Goal: Task Accomplishment & Management: Use online tool/utility

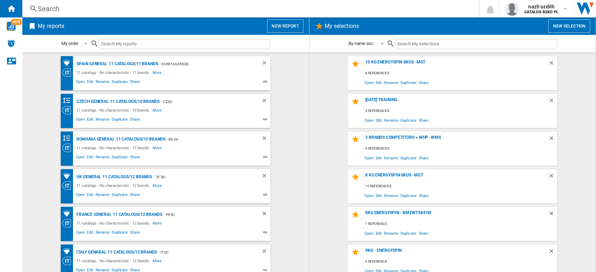
click at [117, 43] on input "text" at bounding box center [184, 43] width 172 height 9
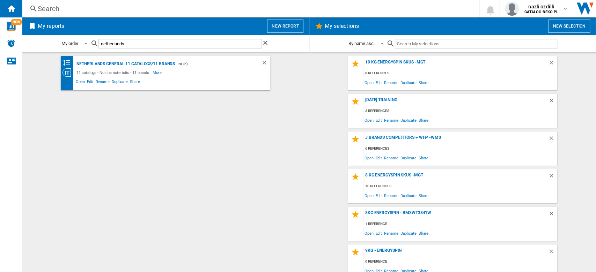
click at [131, 47] on input "netherlands" at bounding box center [179, 43] width 163 height 9
type input "netherlands"
click at [141, 64] on div "Netherlands General 11 catalogs/11 brands" at bounding box center [125, 64] width 100 height 9
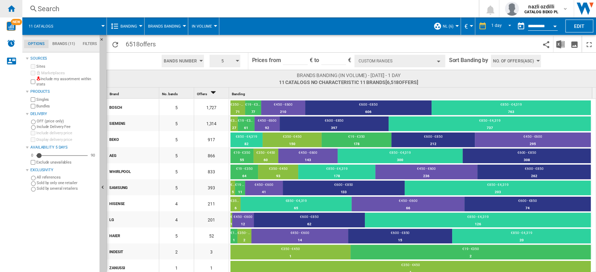
click at [12, 14] on div "Home" at bounding box center [11, 8] width 22 height 17
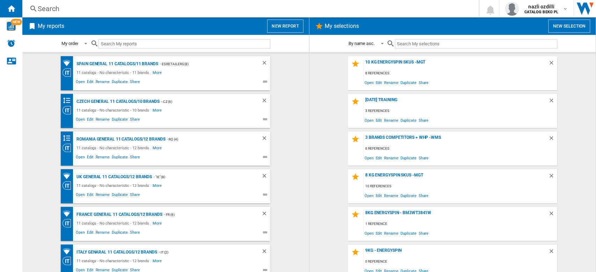
click at [142, 45] on input "text" at bounding box center [184, 43] width 172 height 9
click at [287, 28] on button "New report" at bounding box center [285, 26] width 36 height 13
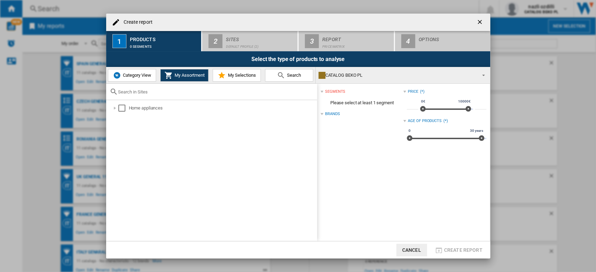
click at [139, 74] on span "Category View" at bounding box center [136, 75] width 30 height 5
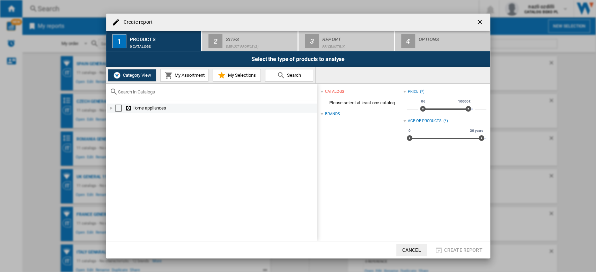
click at [108, 111] on div at bounding box center [111, 108] width 7 height 7
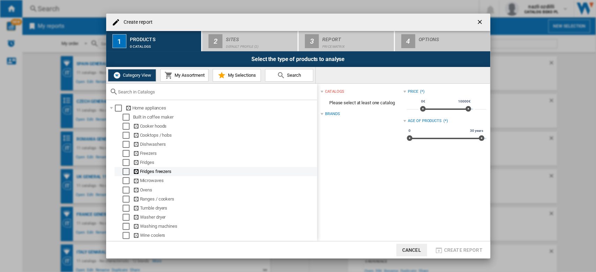
click at [122, 171] on div at bounding box center [119, 171] width 7 height 7
click at [125, 173] on div "Select" at bounding box center [125, 171] width 7 height 7
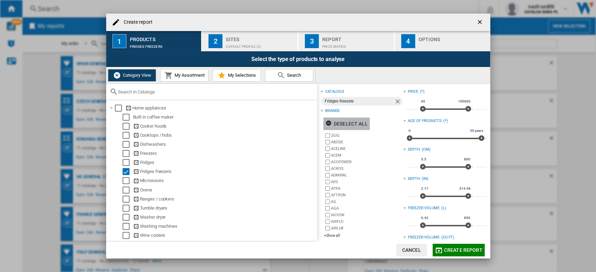
click at [354, 124] on div "Deselect all" at bounding box center [346, 124] width 42 height 13
click at [333, 237] on div "+Show all" at bounding box center [363, 235] width 79 height 5
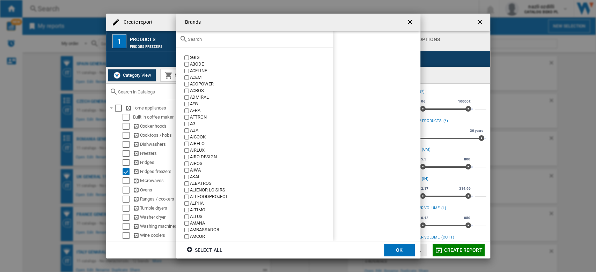
click at [216, 41] on input "text" at bounding box center [259, 39] width 142 height 5
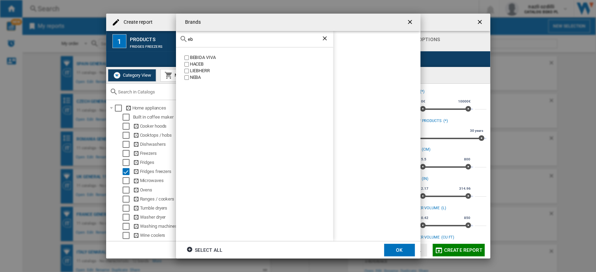
type input "e"
click at [203, 40] on input "beko" at bounding box center [254, 39] width 133 height 5
type input "whirlpoo"
click at [193, 58] on div "WHIRLPOOL" at bounding box center [261, 57] width 143 height 7
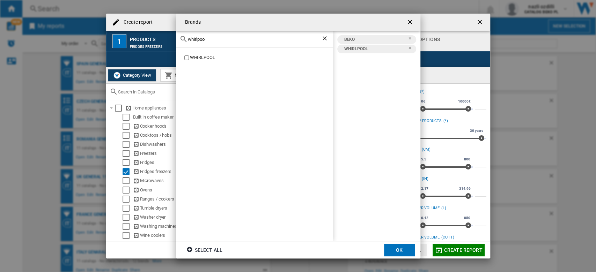
click at [217, 37] on input "whirlpoo" at bounding box center [254, 39] width 133 height 5
type input "bosc"
click at [190, 59] on div "BOSCH" at bounding box center [261, 57] width 143 height 7
click at [200, 42] on input "bosc" at bounding box center [254, 39] width 133 height 5
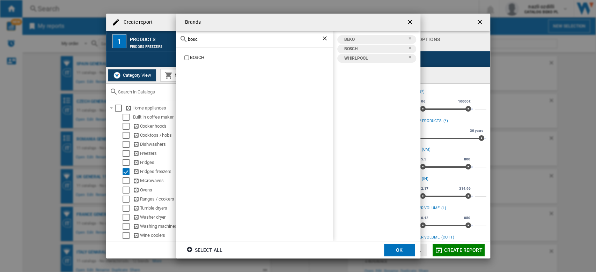
click at [200, 42] on input "bosc" at bounding box center [254, 39] width 133 height 5
click at [199, 57] on div "SAMSUNG" at bounding box center [261, 57] width 143 height 7
click at [208, 39] on input "[PERSON_NAME]" at bounding box center [254, 39] width 133 height 5
type input "w"
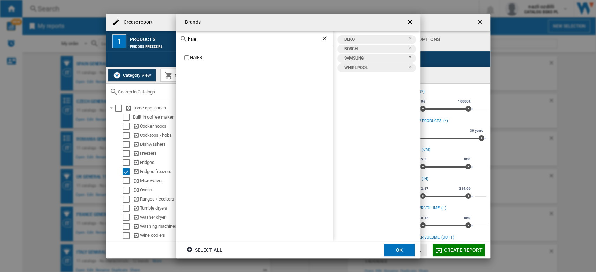
click at [198, 55] on div "HAIER" at bounding box center [261, 57] width 143 height 7
click at [193, 42] on input "haie" at bounding box center [254, 39] width 133 height 5
type input "hisen"
click at [195, 57] on div "HISENSE" at bounding box center [261, 57] width 143 height 7
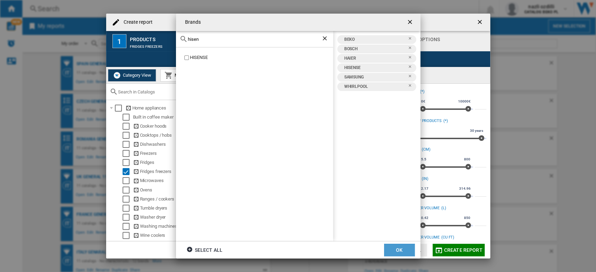
click at [389, 254] on button "OK" at bounding box center [399, 250] width 31 height 13
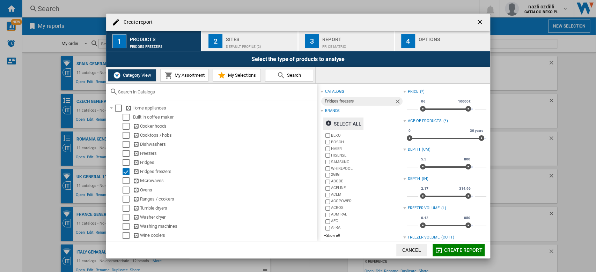
click at [269, 35] on div "Sites" at bounding box center [260, 37] width 69 height 7
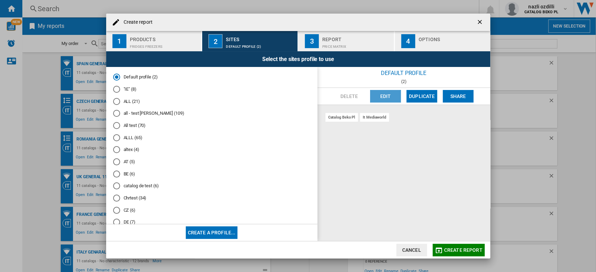
click at [376, 96] on button "Edit" at bounding box center [385, 96] width 31 height 13
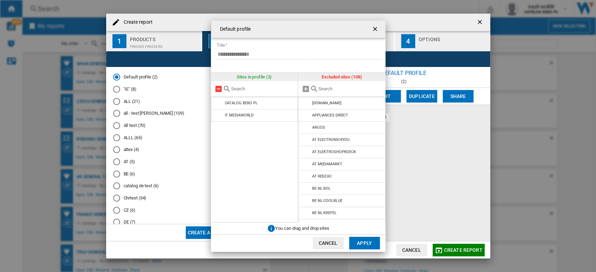
click at [217, 86] on md-icon at bounding box center [218, 89] width 8 height 8
click at [327, 92] on div at bounding box center [341, 89] width 87 height 16
click at [327, 88] on input "text" at bounding box center [350, 88] width 64 height 5
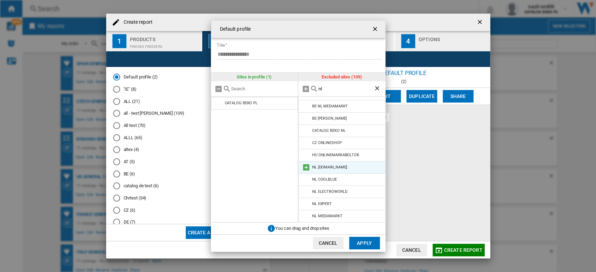
type input "nl"
click at [301, 166] on li "NL [DOMAIN_NAME]" at bounding box center [341, 167] width 87 height 13
click at [305, 167] on md-icon at bounding box center [306, 167] width 8 height 8
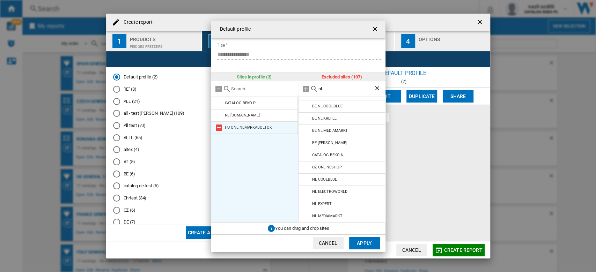
click at [220, 127] on md-icon at bounding box center [219, 128] width 8 height 8
click at [307, 179] on md-icon at bounding box center [306, 179] width 8 height 8
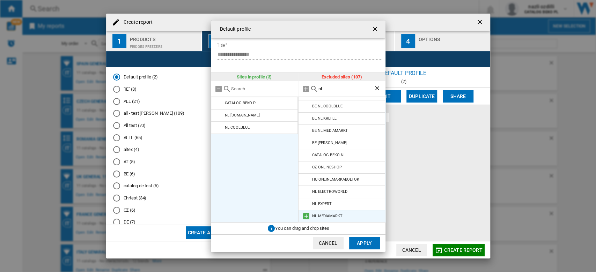
click at [306, 218] on md-icon at bounding box center [306, 216] width 8 height 8
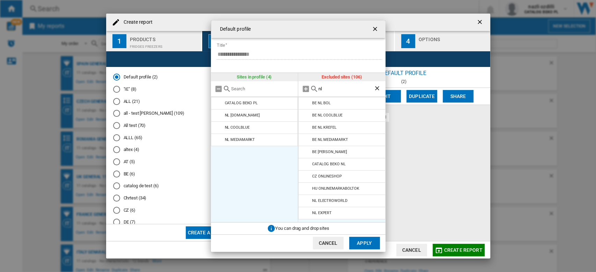
click at [306, 218] on li "NL EXPERT" at bounding box center [341, 213] width 87 height 13
click at [305, 216] on md-icon at bounding box center [306, 213] width 8 height 8
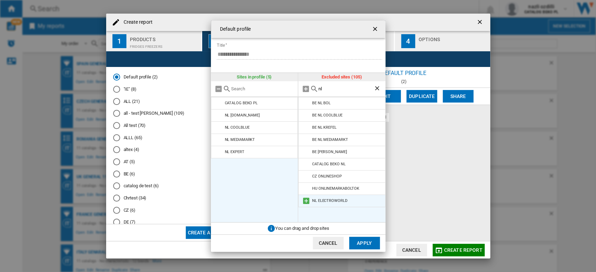
click at [305, 202] on md-icon at bounding box center [306, 201] width 8 height 8
click at [363, 237] on button "Apply" at bounding box center [364, 243] width 31 height 13
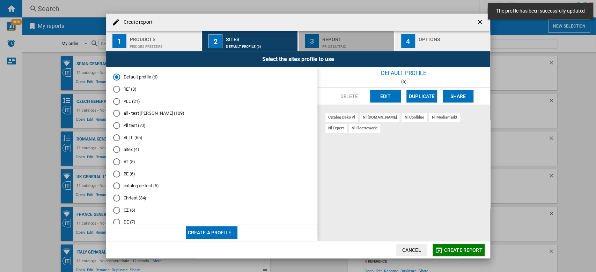
click at [339, 37] on div "Report" at bounding box center [356, 37] width 69 height 7
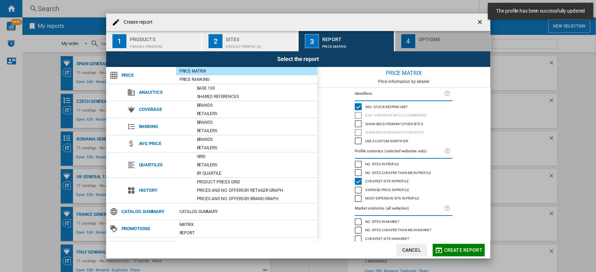
click at [422, 43] on div "button" at bounding box center [452, 44] width 69 height 7
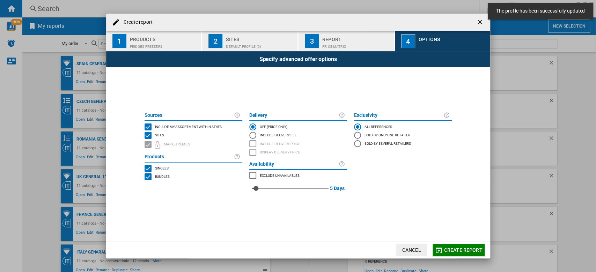
click at [150, 125] on div "INCLUDE MY SITE" at bounding box center [147, 127] width 7 height 7
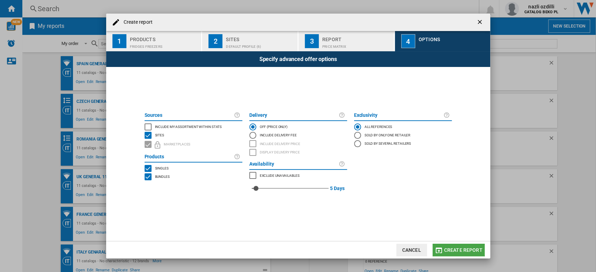
click at [456, 248] on span "Create report" at bounding box center [463, 250] width 38 height 6
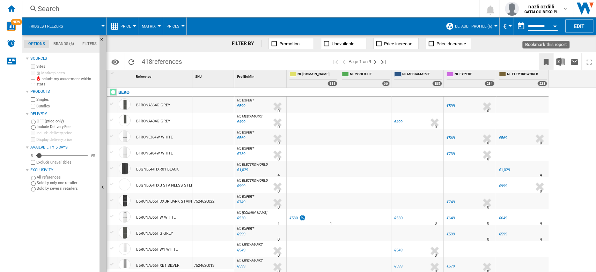
click at [546, 63] on ng-md-icon "Bookmark this report" at bounding box center [546, 62] width 8 height 8
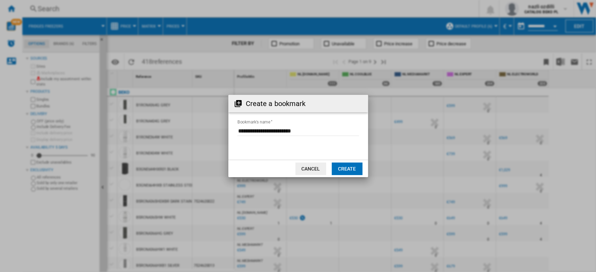
click at [240, 130] on input "Bookmark's name" at bounding box center [297, 131] width 121 height 10
click at [239, 129] on input "Bookmark's name" at bounding box center [297, 131] width 121 height 10
click at [239, 130] on input "Bookmark's name" at bounding box center [297, 131] width 121 height 10
click at [237, 131] on input "Bookmark's name" at bounding box center [297, 131] width 121 height 10
type input "**********"
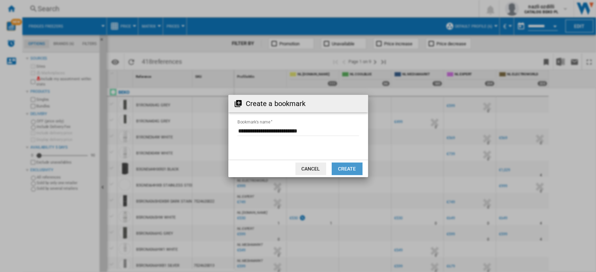
click at [346, 167] on button "Create" at bounding box center [347, 169] width 31 height 13
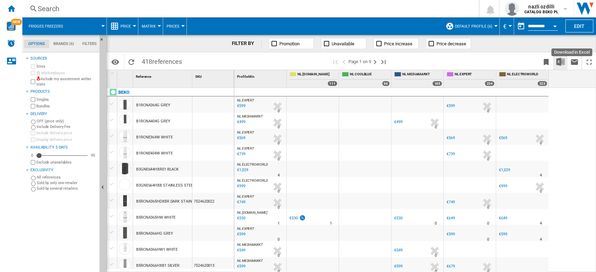
click at [561, 60] on img "Download in Excel" at bounding box center [560, 62] width 8 height 8
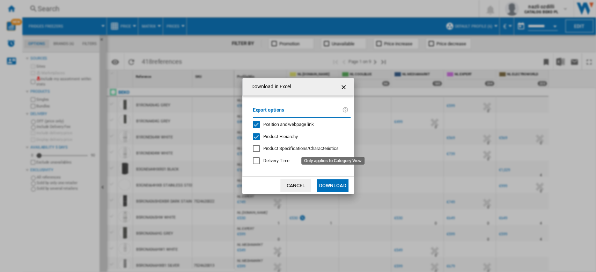
click at [306, 151] on span "Product Specifications/Characteristics" at bounding box center [300, 148] width 75 height 5
click at [277, 163] on span "Delivery Time" at bounding box center [276, 160] width 27 height 5
click at [331, 186] on button "Download" at bounding box center [332, 185] width 31 height 13
